Goal: Navigation & Orientation: Find specific page/section

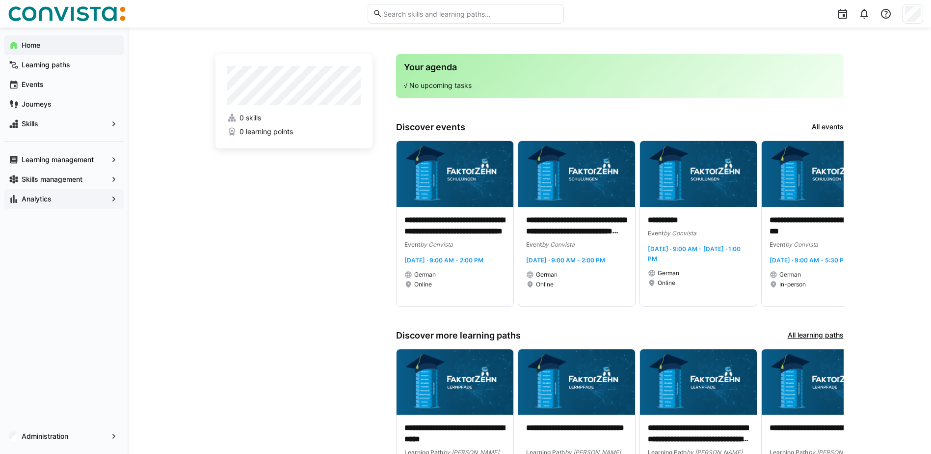
click at [101, 196] on span "Analytics" at bounding box center [63, 199] width 87 height 10
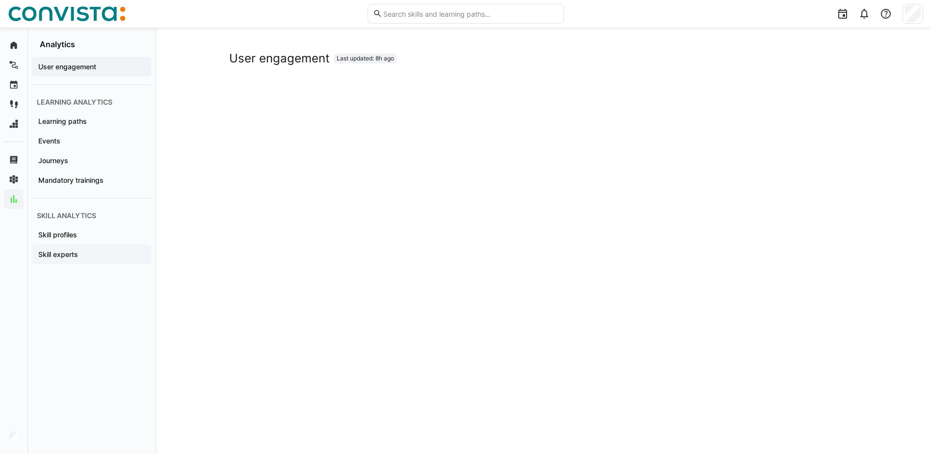
click at [111, 251] on span "Skill experts" at bounding box center [91, 254] width 109 height 10
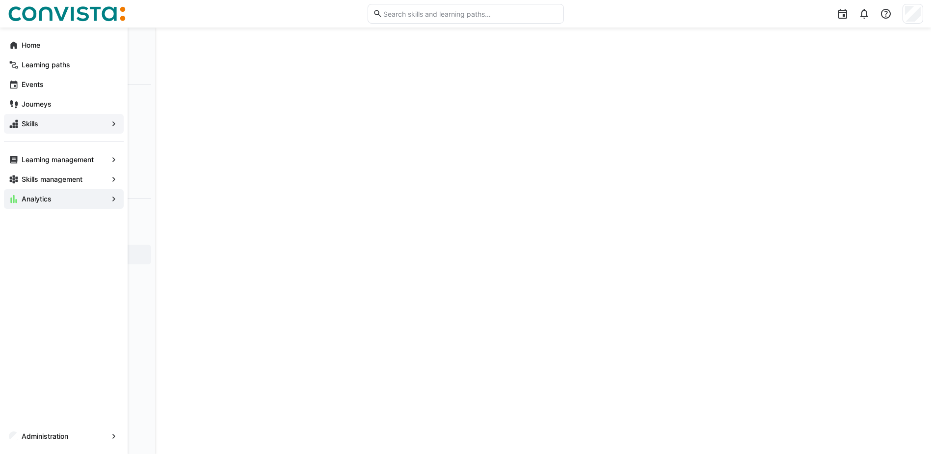
click at [89, 119] on span "Skills" at bounding box center [63, 124] width 87 height 10
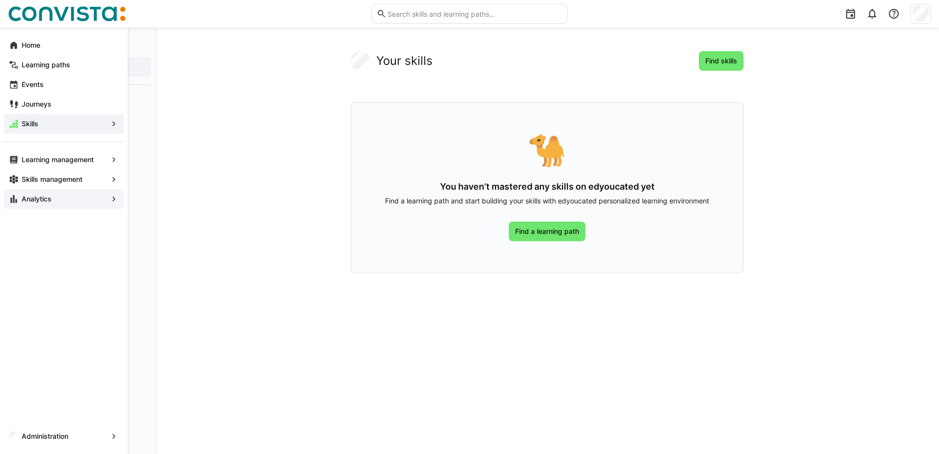
click at [70, 202] on span "Analytics" at bounding box center [63, 199] width 87 height 10
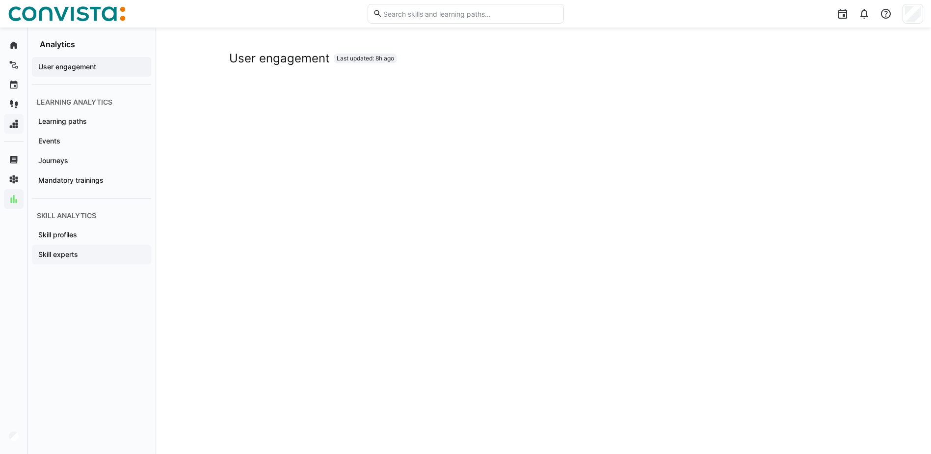
click at [95, 249] on span "Skill experts" at bounding box center [91, 254] width 109 height 10
click at [573, 76] on app-embedded-dashboard "Skill experts Last updated: 8h ago" at bounding box center [543, 284] width 628 height 467
click at [554, 48] on div "Skill experts Last updated: 8h ago" at bounding box center [543, 284] width 776 height 514
